Goal: Information Seeking & Learning: Learn about a topic

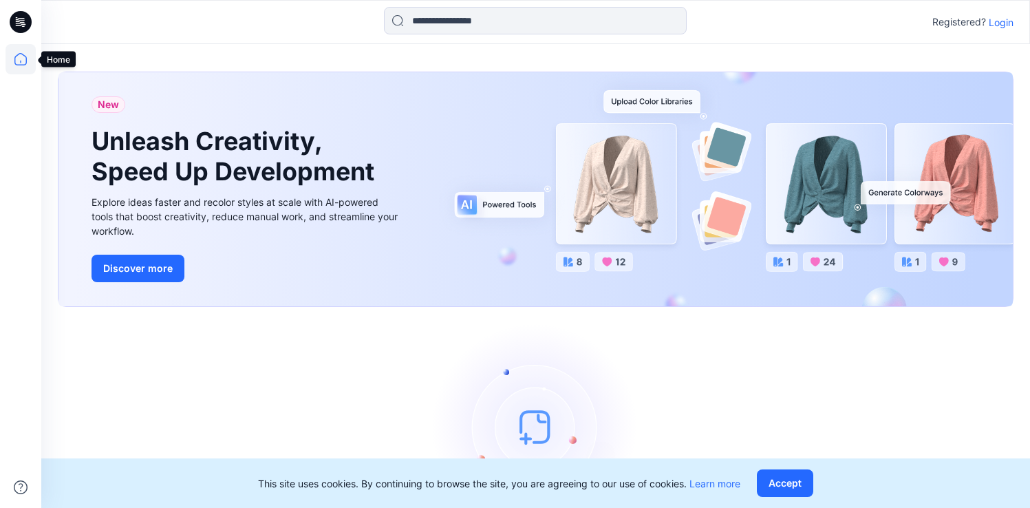
click at [23, 56] on icon at bounding box center [21, 59] width 30 height 30
click at [21, 35] on icon at bounding box center [21, 22] width 22 height 44
click at [23, 27] on icon at bounding box center [21, 22] width 22 height 22
click at [1007, 22] on p "Login" at bounding box center [1001, 22] width 25 height 14
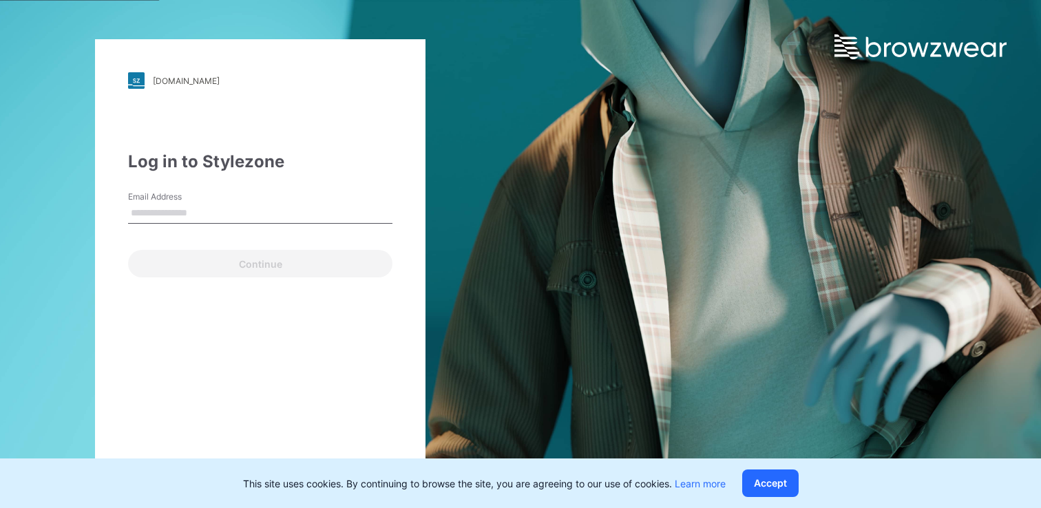
click at [272, 212] on input "Email Address" at bounding box center [260, 213] width 264 height 21
type input "**********"
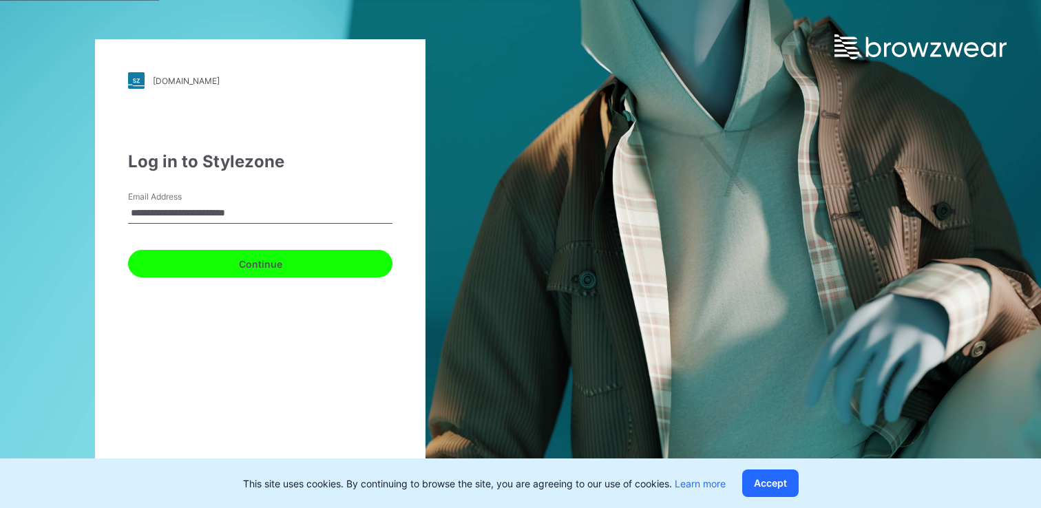
click at [275, 262] on button "Continue" at bounding box center [260, 264] width 264 height 28
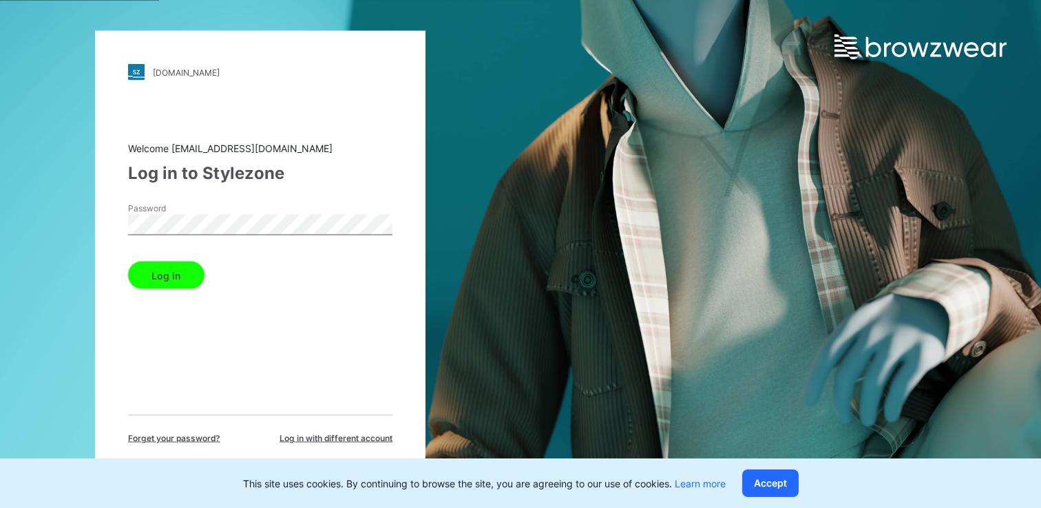
click at [128, 262] on button "Log in" at bounding box center [166, 276] width 76 height 28
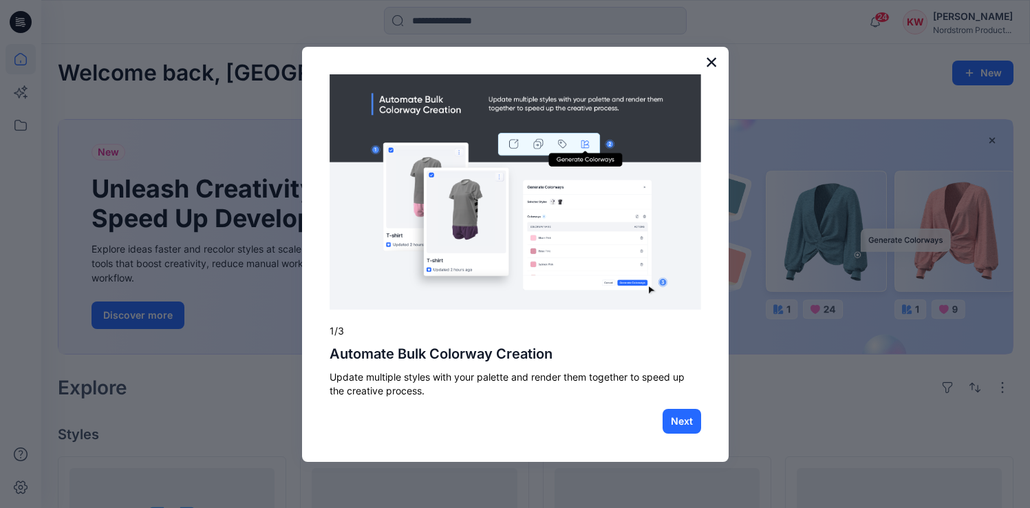
click at [714, 63] on button "×" at bounding box center [711, 62] width 13 height 22
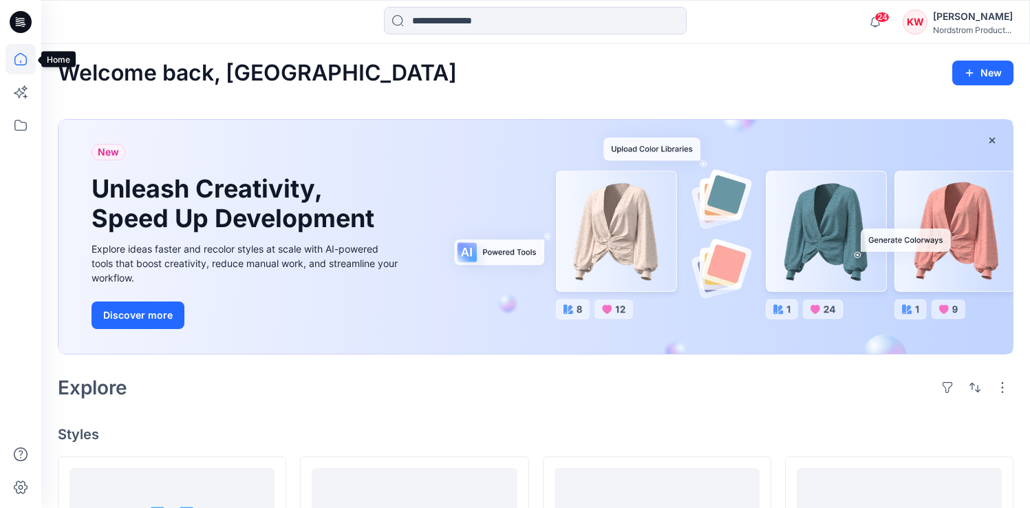
click at [19, 63] on icon at bounding box center [21, 59] width 30 height 30
click at [19, 127] on icon at bounding box center [21, 125] width 30 height 30
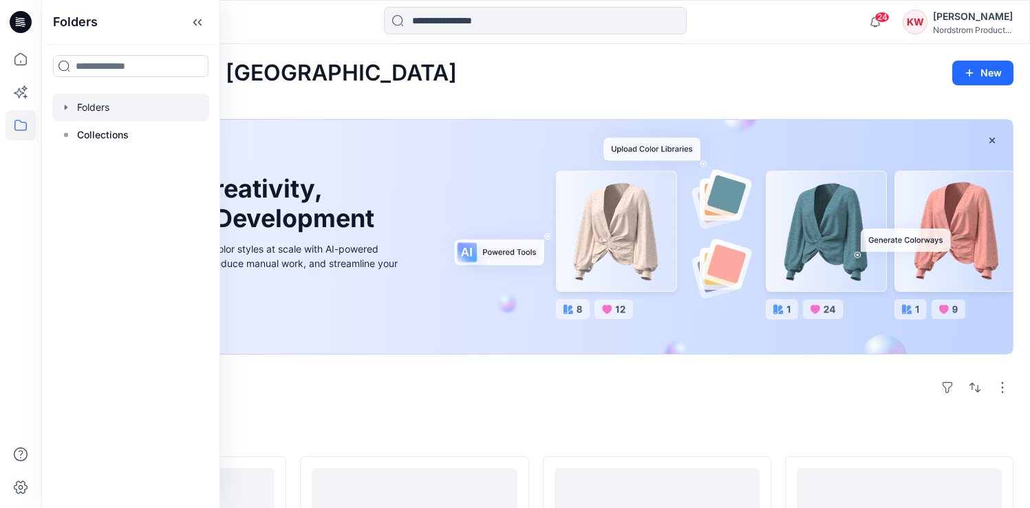
click at [94, 108] on div at bounding box center [130, 108] width 157 height 28
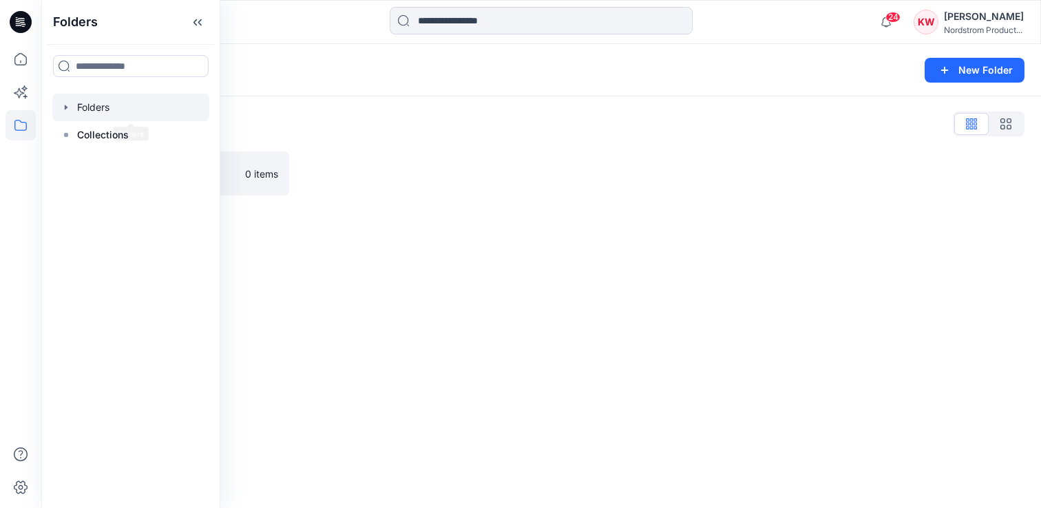
click at [292, 129] on div "Folders List" at bounding box center [541, 124] width 966 height 22
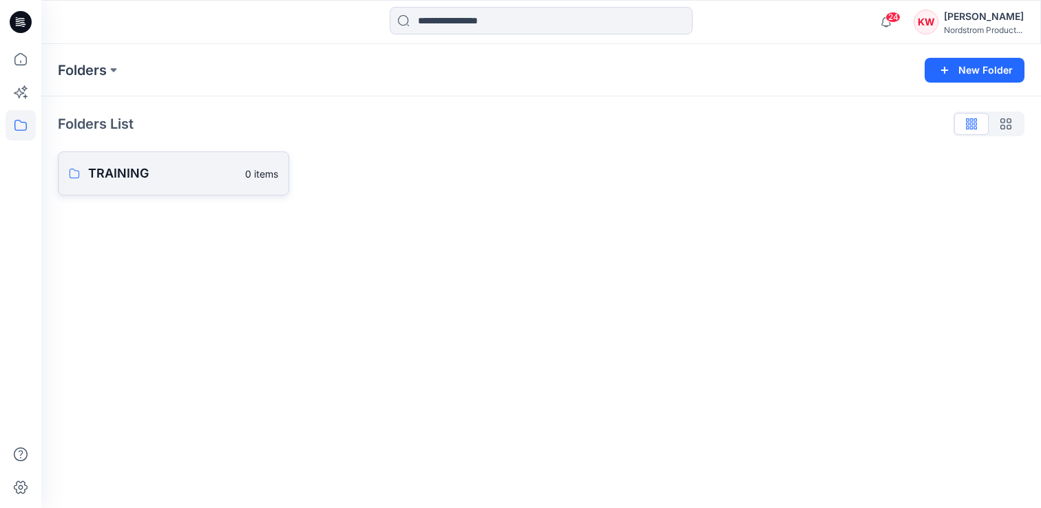
click at [167, 179] on p "TRAINING" at bounding box center [162, 173] width 149 height 19
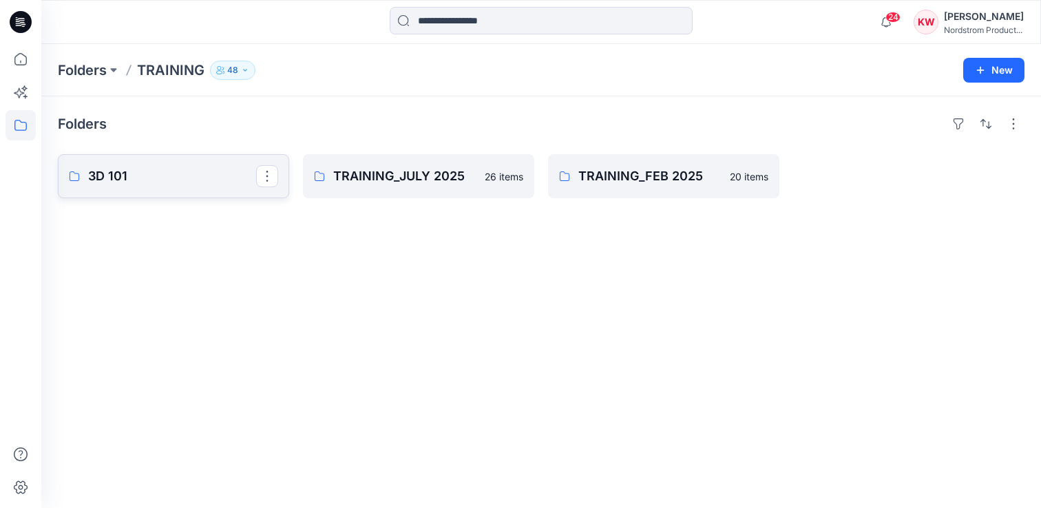
click at [149, 189] on link "3D 101" at bounding box center [173, 176] width 231 height 44
click at [416, 180] on p "TRAINING_JULY 2025" at bounding box center [417, 176] width 168 height 19
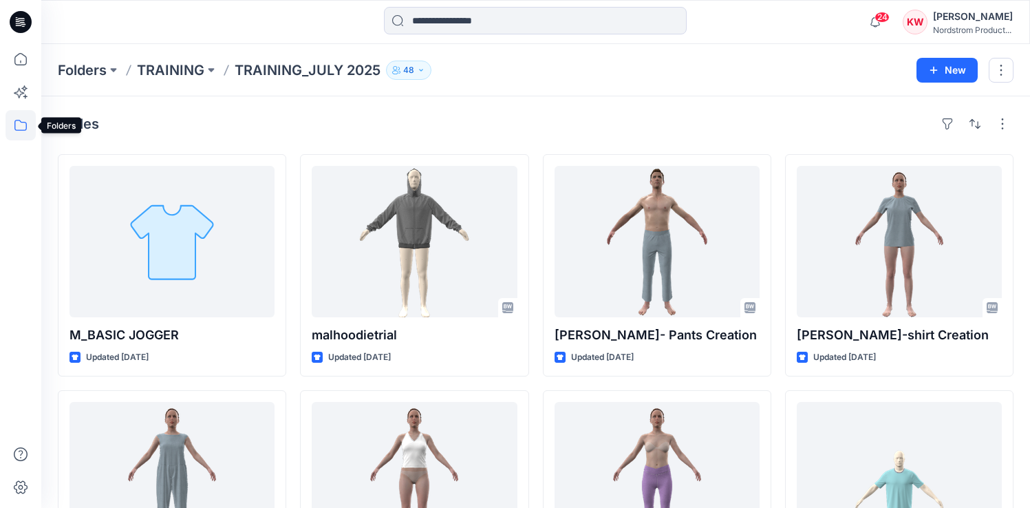
click at [21, 119] on icon at bounding box center [21, 125] width 30 height 30
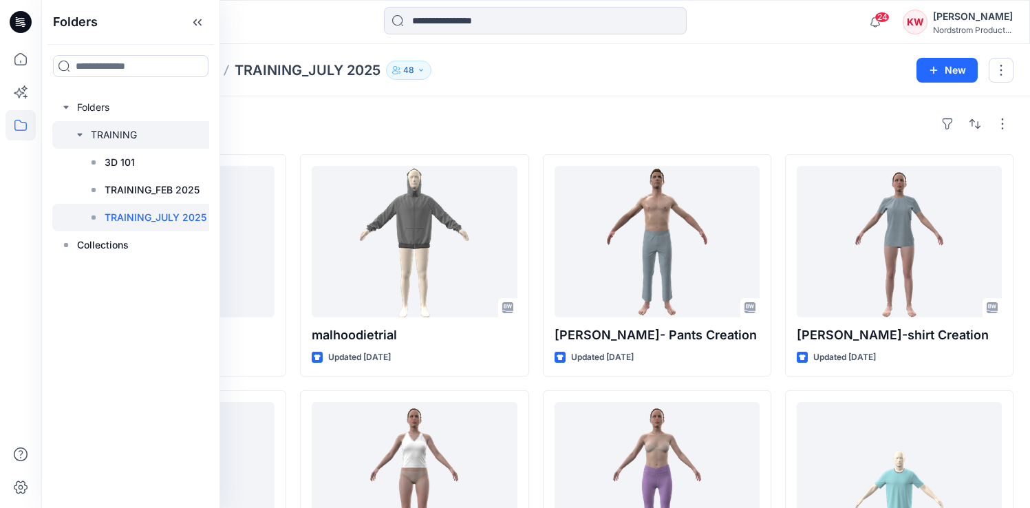
click at [149, 128] on div at bounding box center [133, 135] width 162 height 28
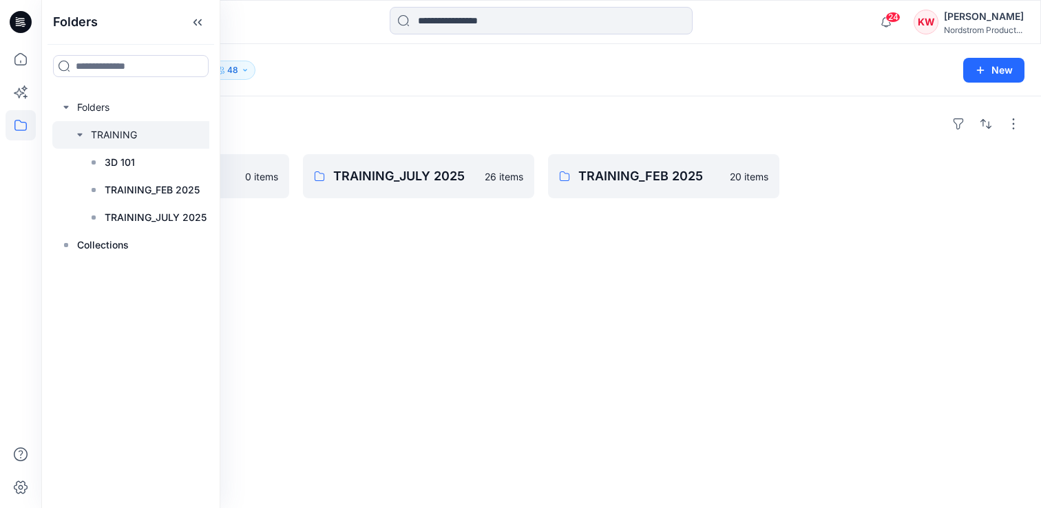
click at [328, 86] on div "Folders TRAINING 48 New" at bounding box center [540, 70] width 999 height 52
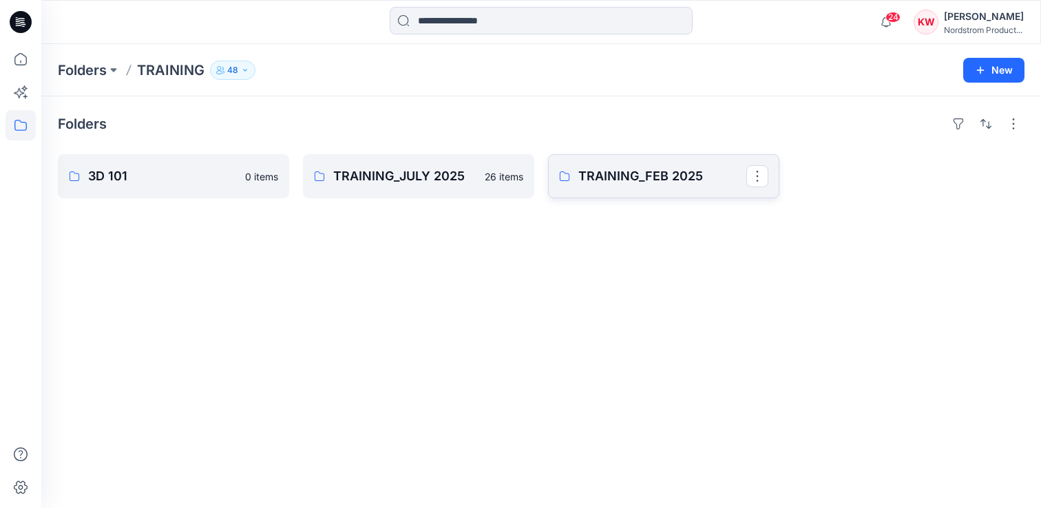
click at [611, 172] on p "TRAINING_FEB 2025" at bounding box center [662, 176] width 168 height 19
